Goal: Navigation & Orientation: Go to known website

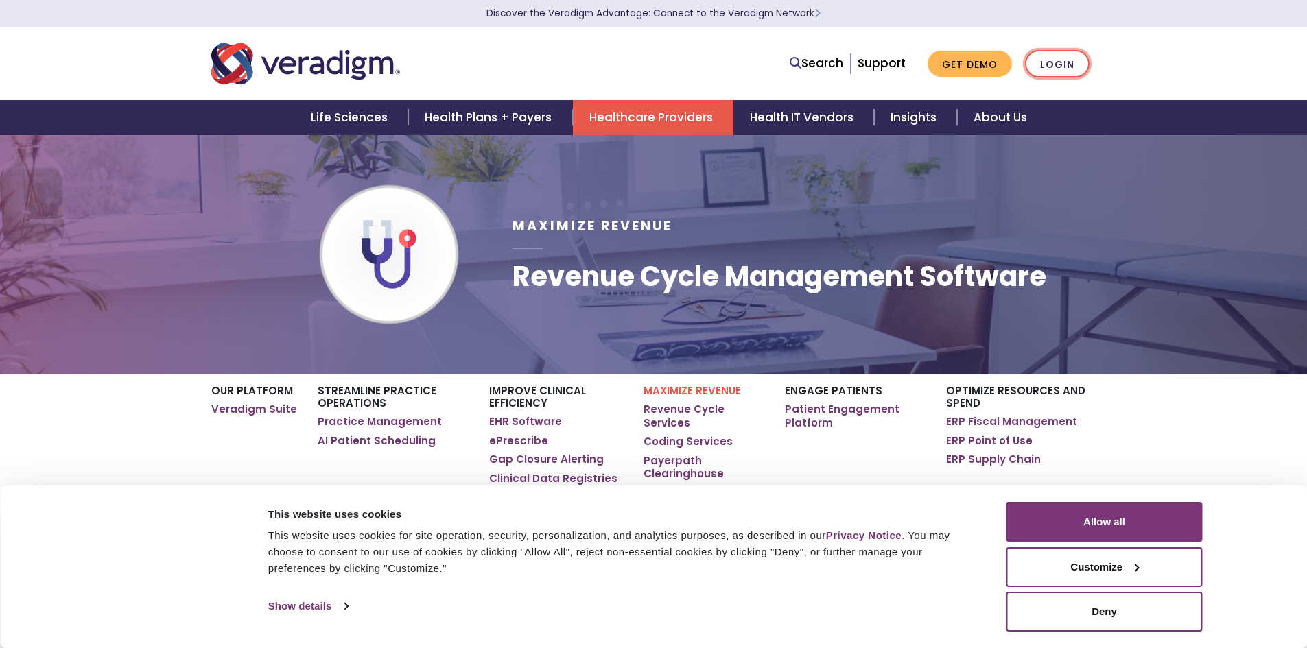
click at [1060, 69] on link "Login" at bounding box center [1057, 64] width 64 height 28
